Goal: Task Accomplishment & Management: Understand process/instructions

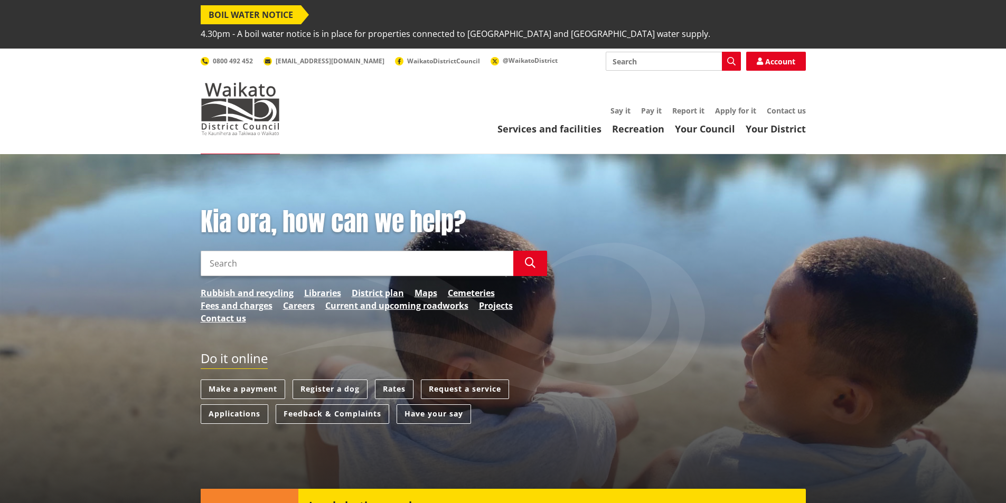
click at [389, 380] on link "Rates" at bounding box center [394, 390] width 39 height 20
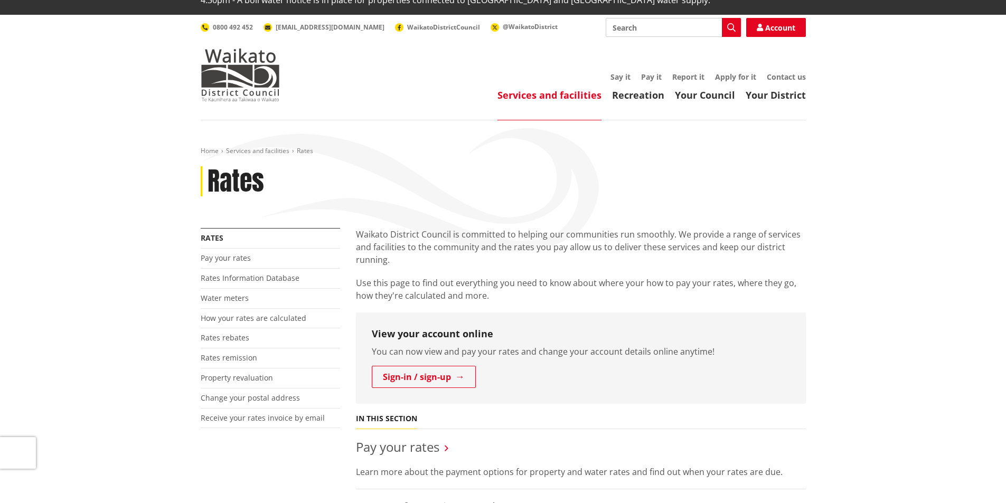
scroll to position [106, 0]
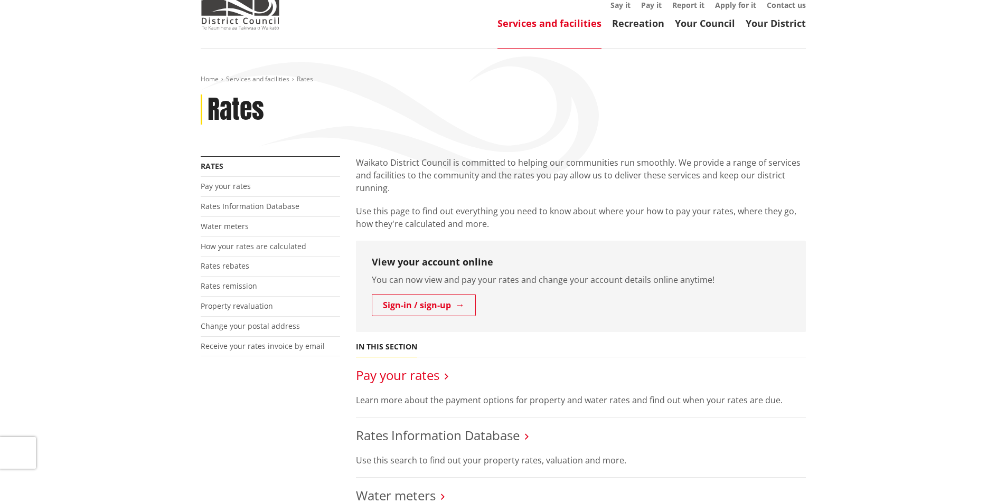
click at [386, 366] on link "Pay your rates" at bounding box center [397, 374] width 83 height 17
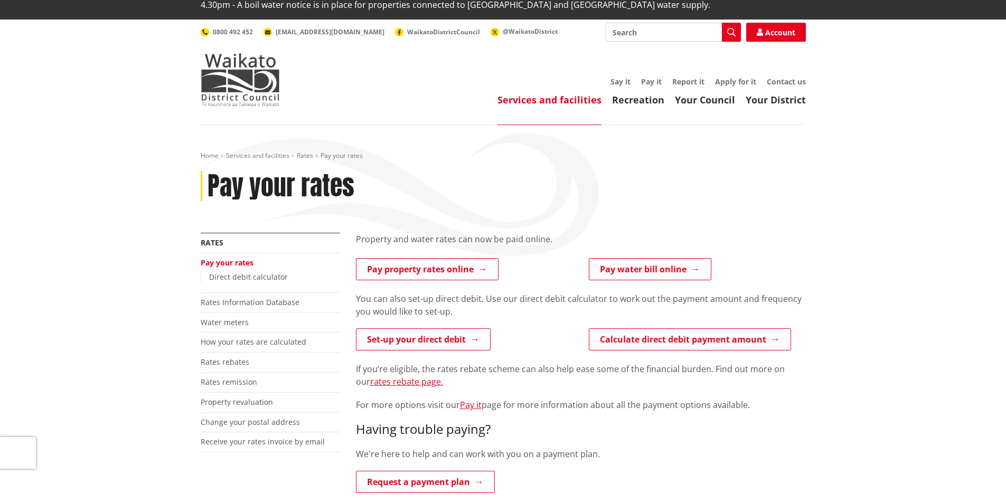
scroll to position [53, 0]
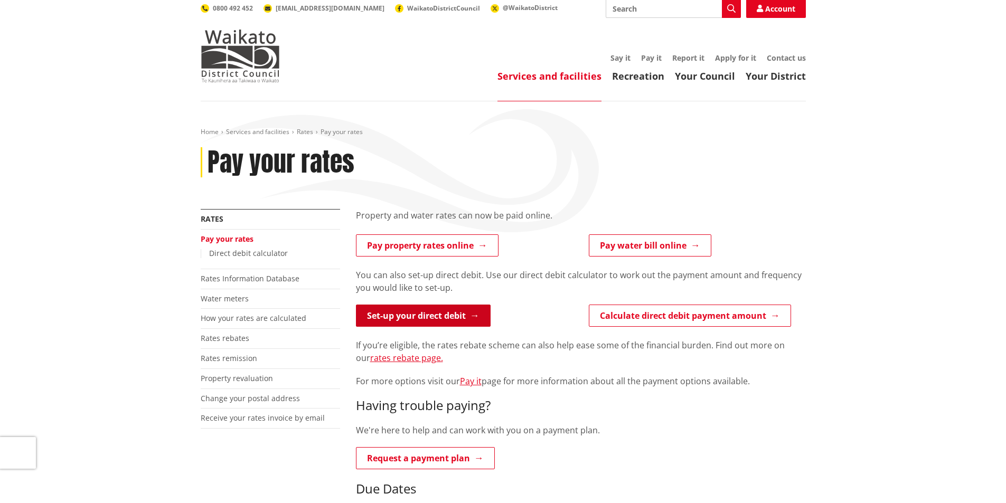
click at [456, 305] on link "Set-up your direct debit" at bounding box center [423, 316] width 135 height 22
